Goal: Task Accomplishment & Management: Manage account settings

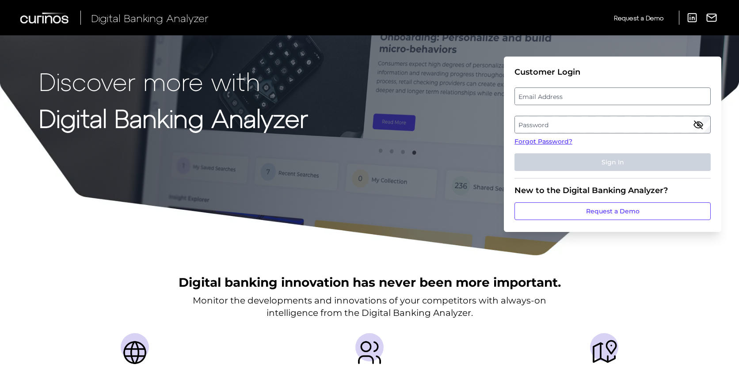
click at [567, 102] on label "Email Address" at bounding box center [612, 96] width 195 height 16
click at [567, 102] on input "email" at bounding box center [612, 97] width 196 height 18
click at [565, 95] on input "Email Address" at bounding box center [612, 97] width 196 height 18
type input "aditi.v.prabhu@aexp.com"
click at [552, 121] on label "Password" at bounding box center [612, 125] width 195 height 16
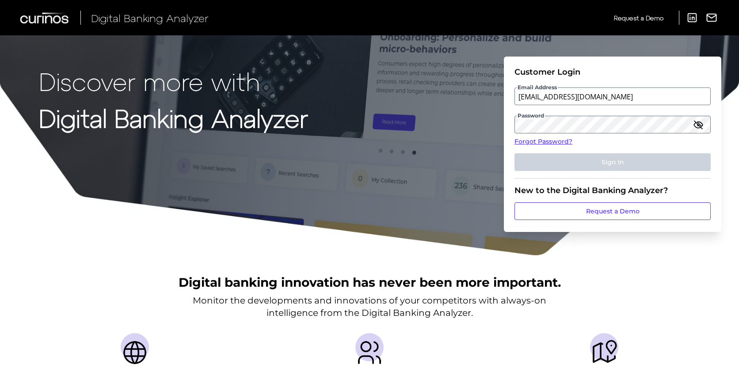
drag, startPoint x: 309, startPoint y: 123, endPoint x: 26, endPoint y: 127, distance: 283.3
click at [26, 127] on div "Discover more with Digital Banking Analyzer Customer Login Email Address aditi.…" at bounding box center [369, 128] width 739 height 256
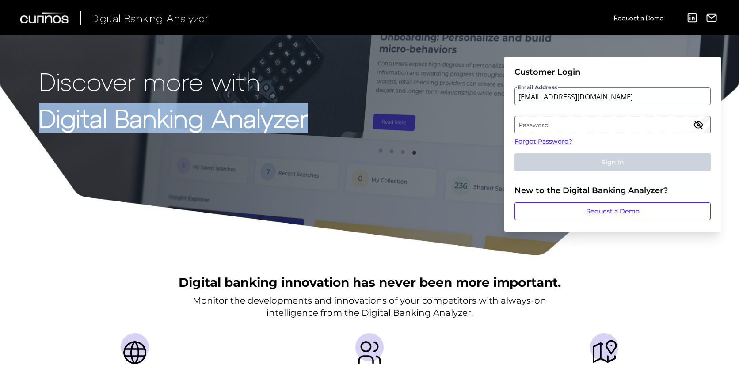
copy strong "Digital Banking Analyzer"
click at [580, 121] on label "Password" at bounding box center [612, 125] width 195 height 16
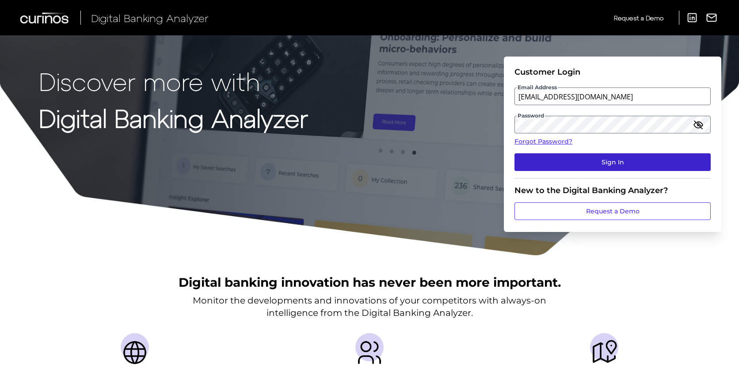
click at [598, 162] on button "Sign In" at bounding box center [612, 162] width 196 height 18
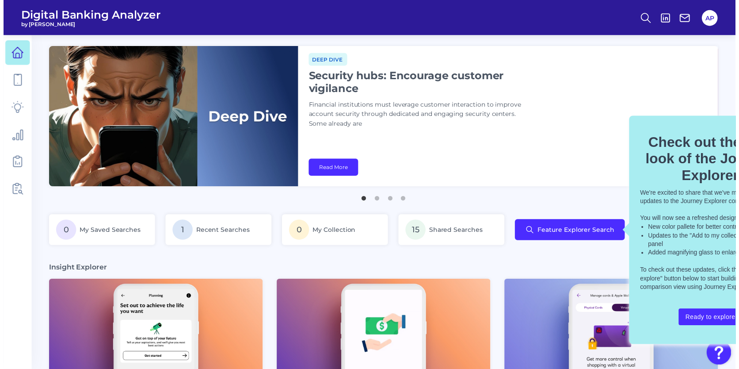
scroll to position [0, 53]
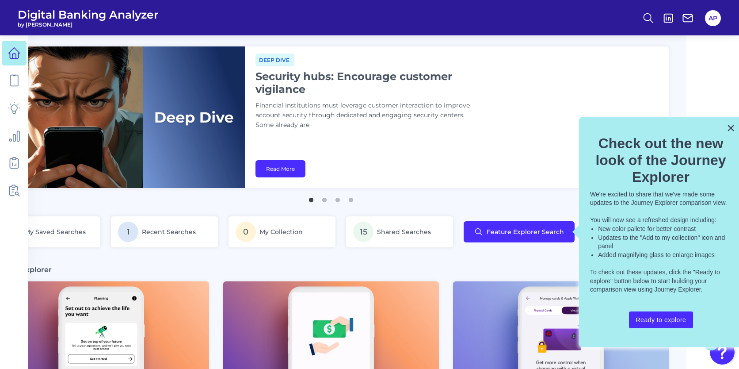
click at [735, 130] on div "× Check out the new look of the Journey Explorer We're excited to share that we…" at bounding box center [661, 232] width 164 height 231
click at [733, 129] on button "×" at bounding box center [731, 128] width 8 height 14
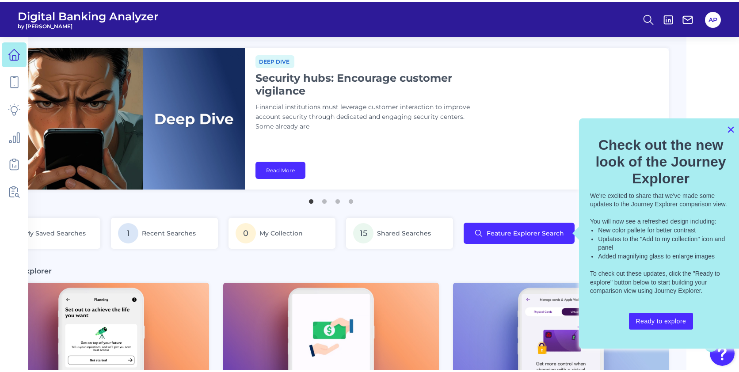
scroll to position [0, 0]
